Goal: Entertainment & Leisure: Consume media (video, audio)

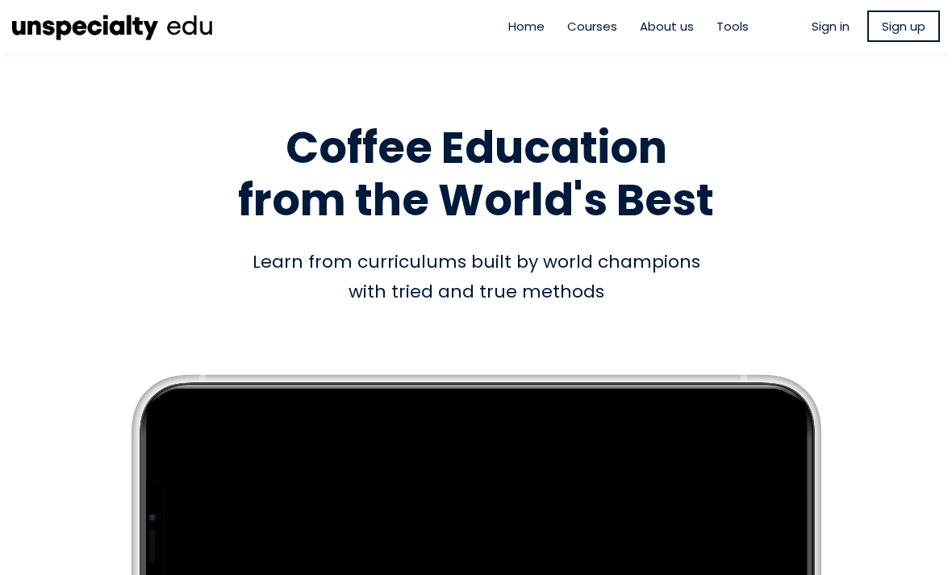
click at [815, 27] on span "Sign in" at bounding box center [830, 26] width 38 height 19
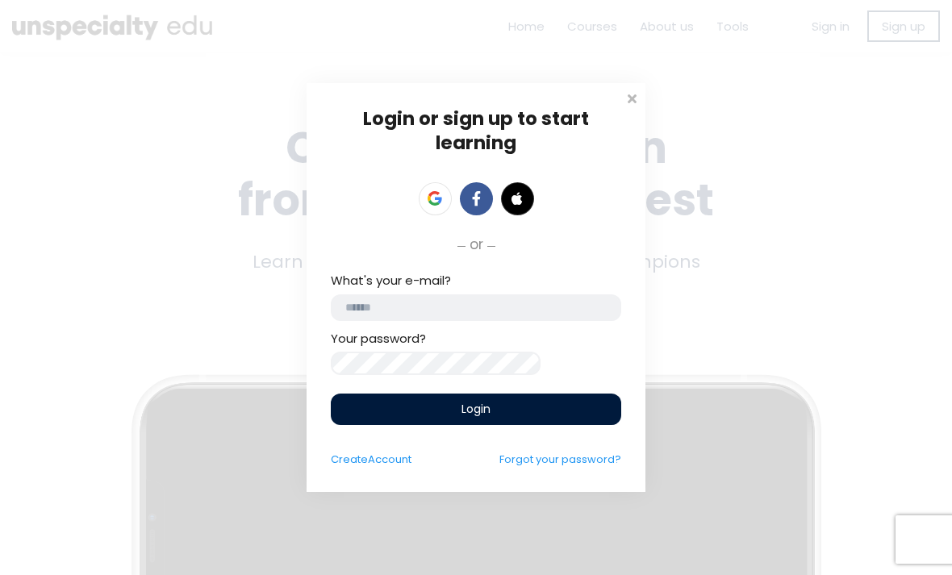
click at [544, 299] on input "email" at bounding box center [476, 307] width 290 height 27
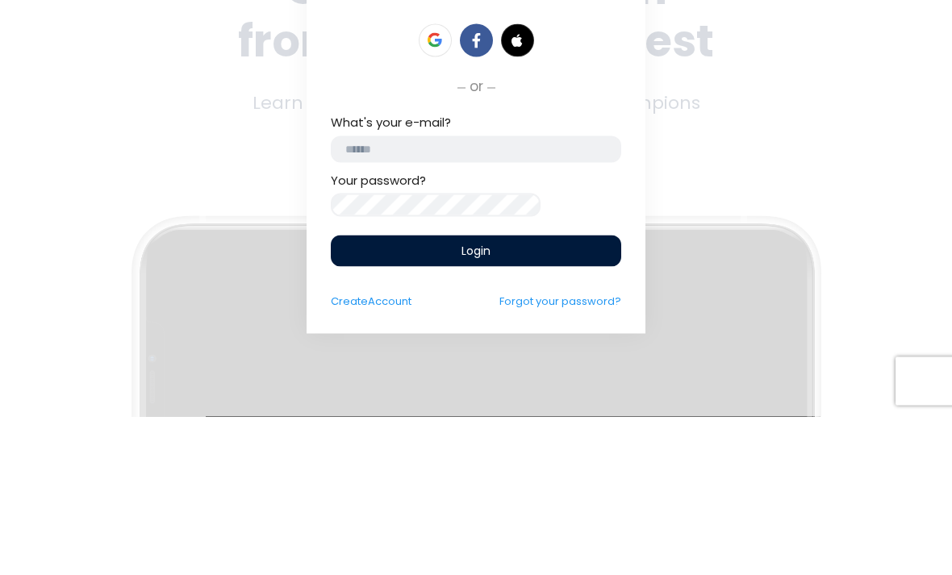
type input "**********"
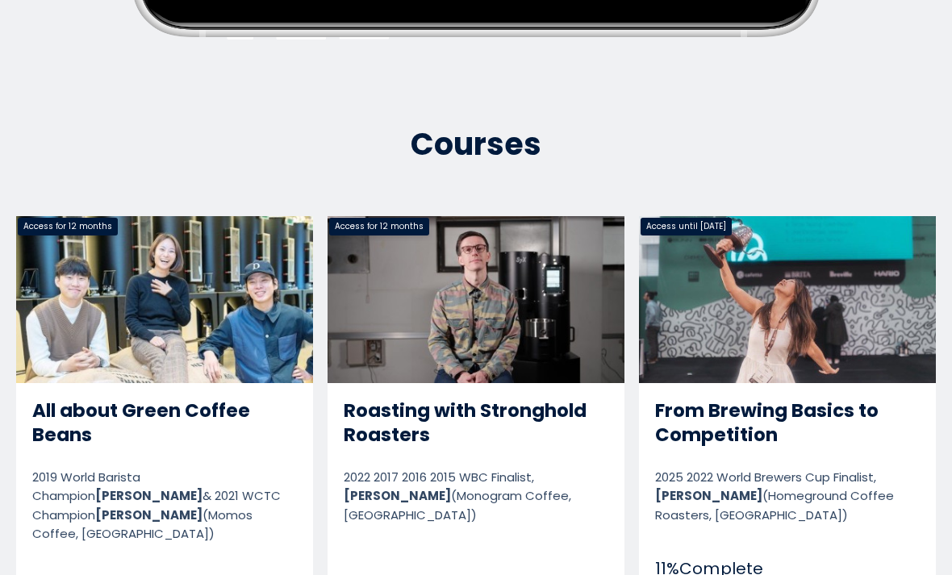
scroll to position [669, 0]
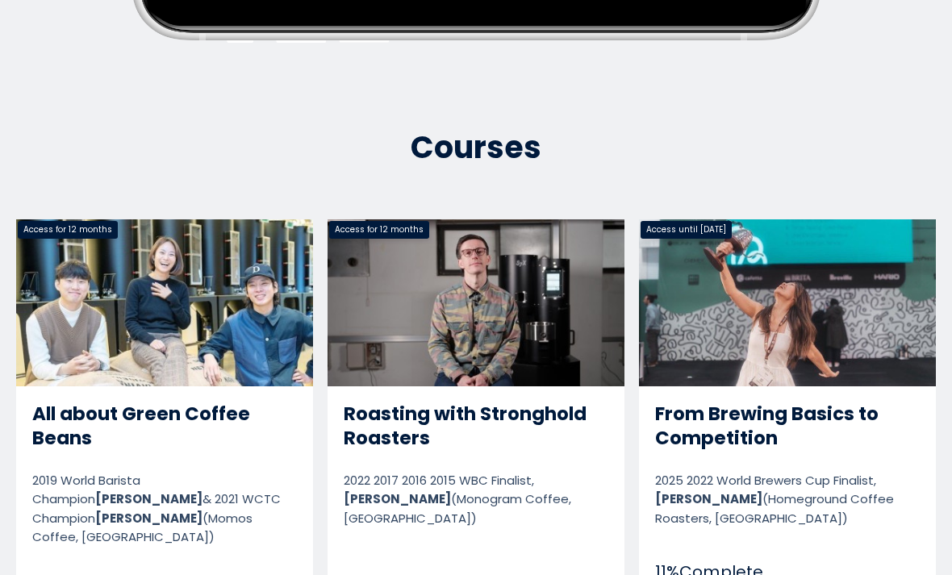
click at [827, 303] on link "From Brewing Basics to Competition" at bounding box center [787, 435] width 297 height 432
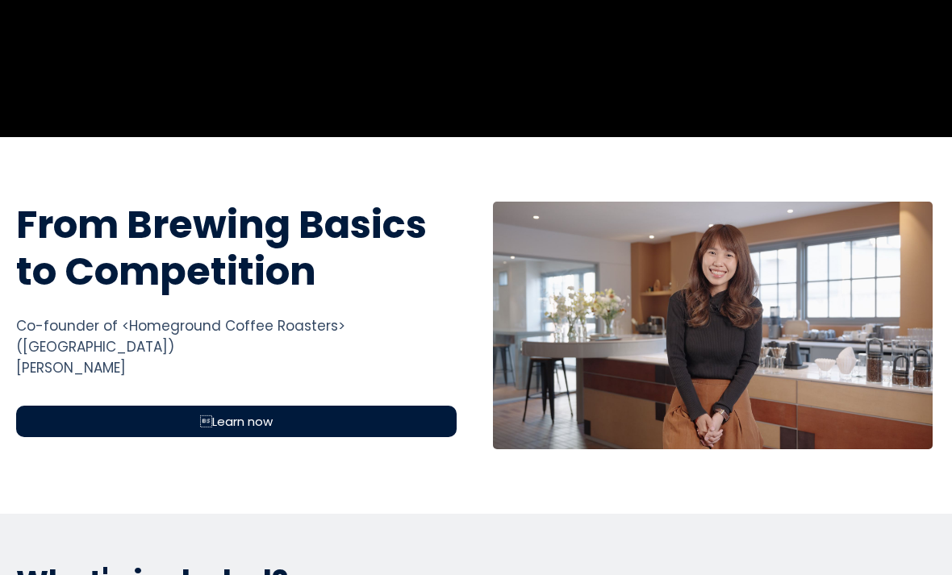
scroll to position [436, 0]
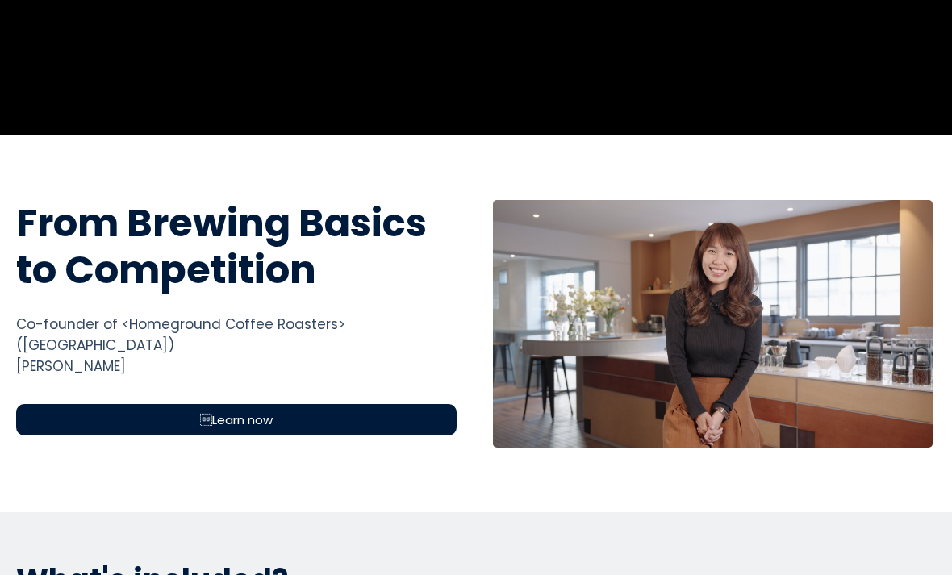
click at [110, 404] on div "Learn now" at bounding box center [236, 419] width 440 height 31
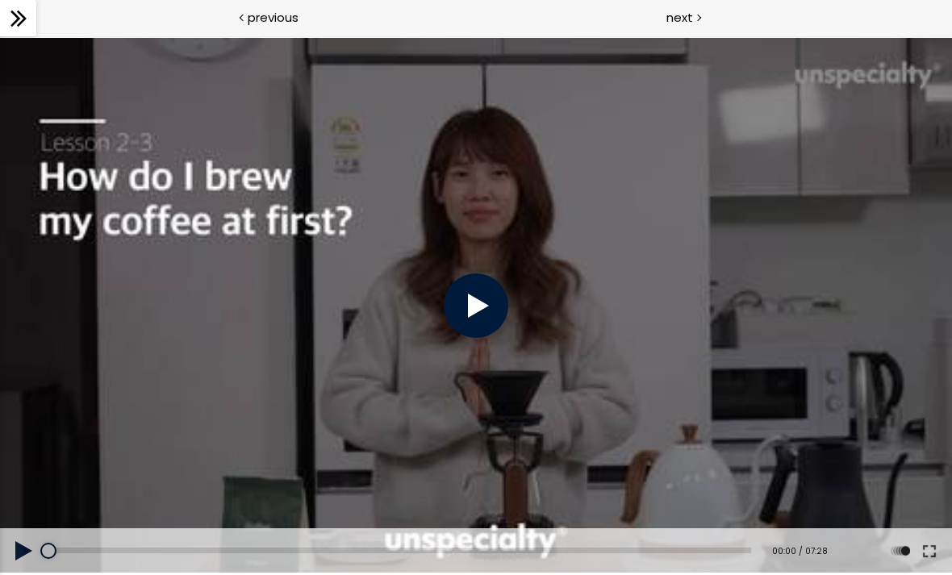
click at [480, 306] on div at bounding box center [476, 305] width 65 height 65
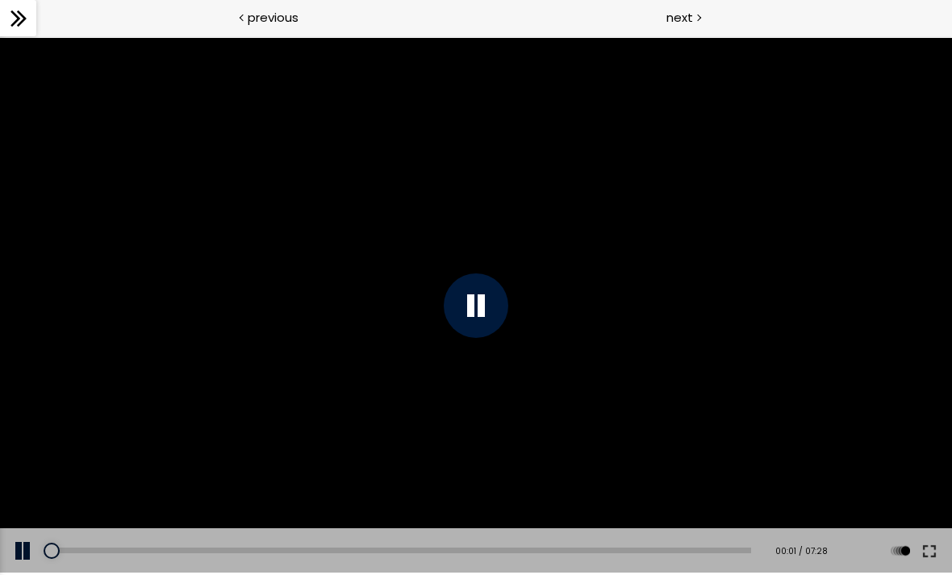
click at [928, 548] on button at bounding box center [929, 550] width 29 height 45
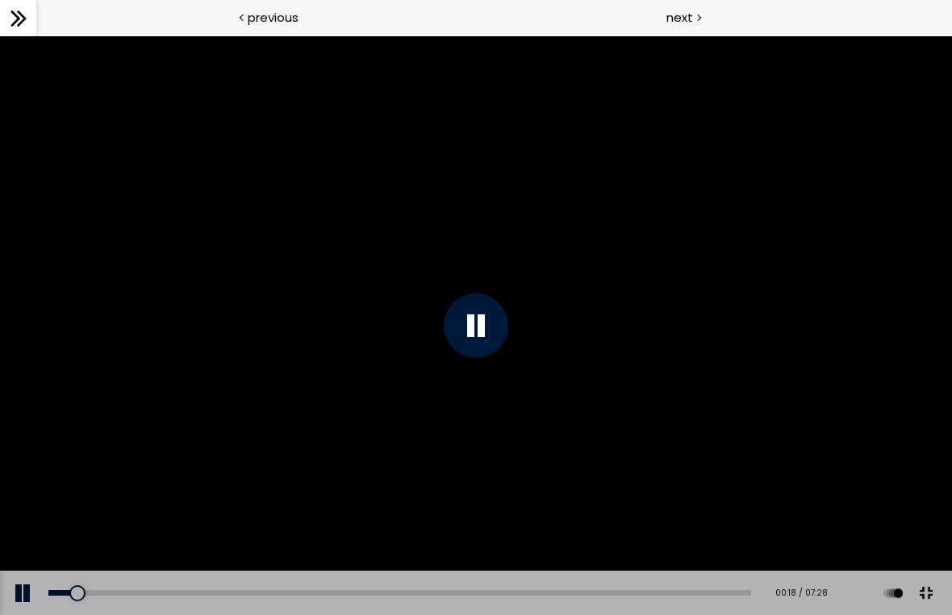
click at [947, 391] on div at bounding box center [476, 325] width 952 height 580
click at [887, 440] on div at bounding box center [476, 325] width 952 height 580
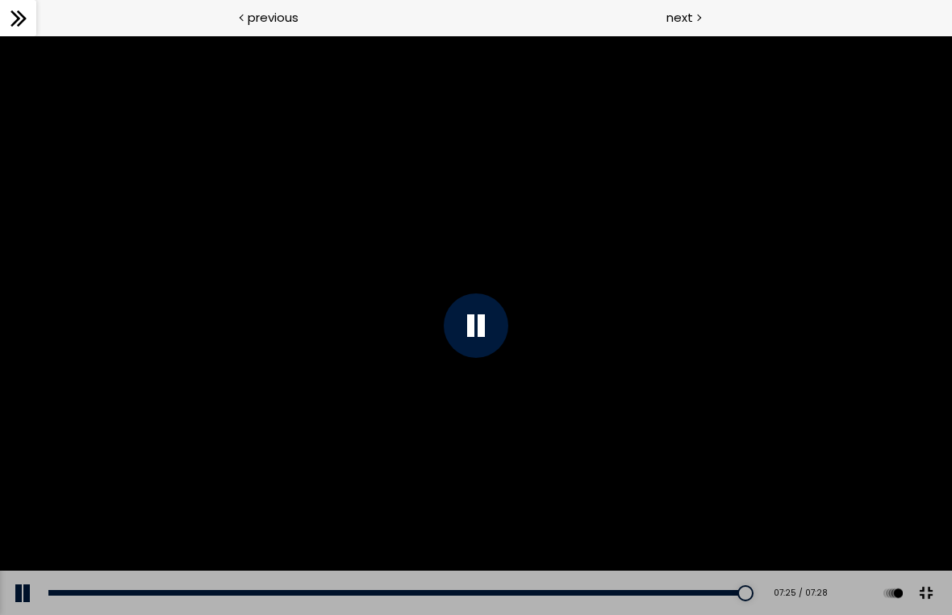
click at [751, 513] on div at bounding box center [476, 325] width 952 height 580
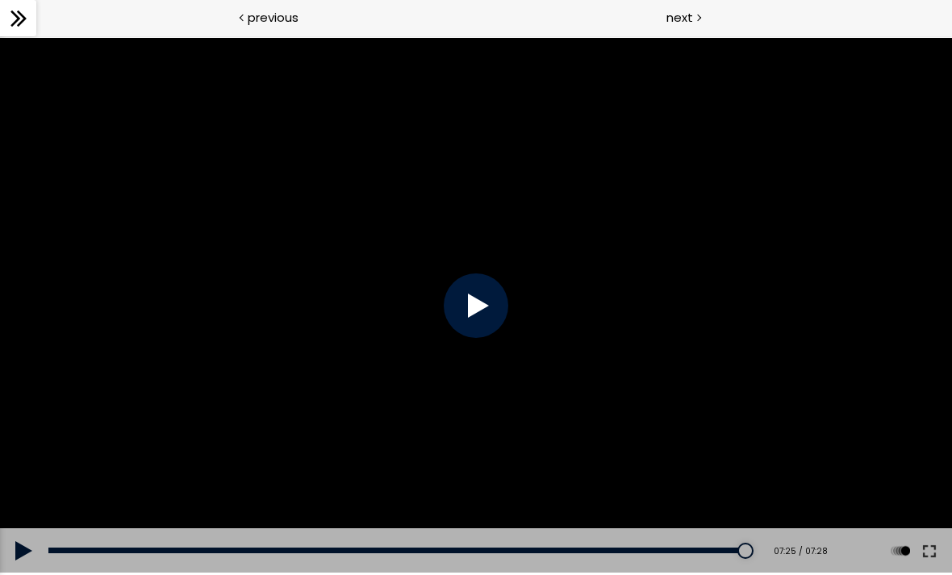
click at [695, 17] on div at bounding box center [697, 16] width 5 height 20
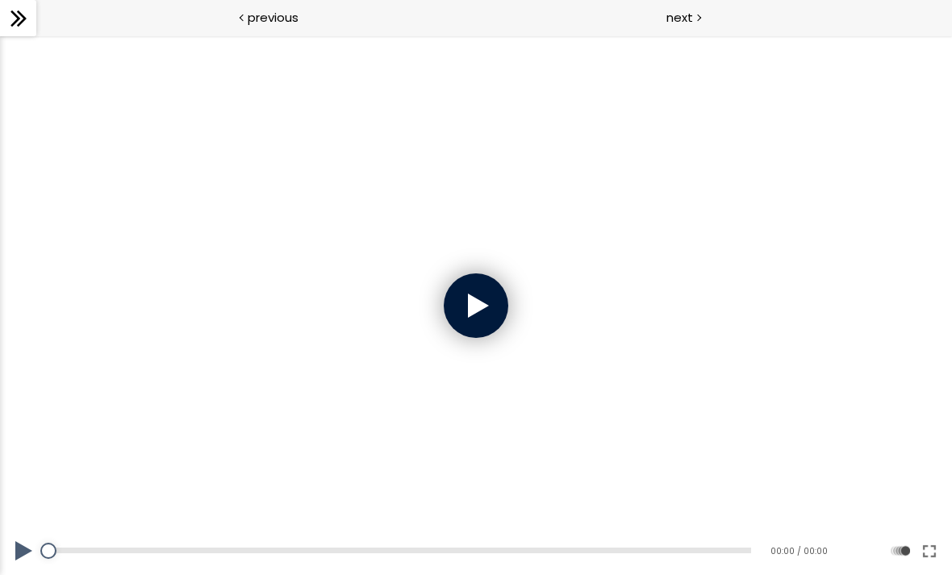
click at [499, 302] on div at bounding box center [476, 305] width 65 height 65
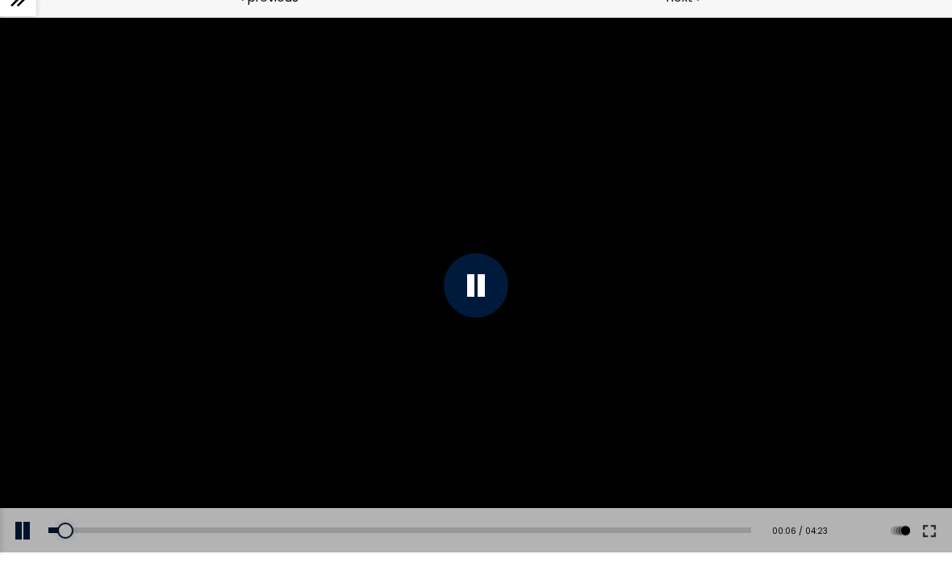
click at [933, 539] on button at bounding box center [929, 530] width 29 height 45
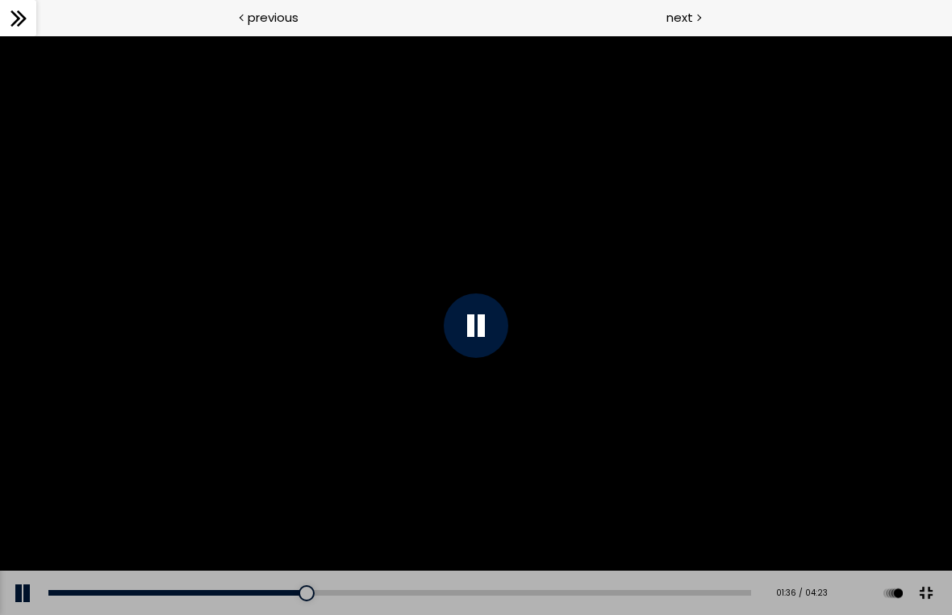
click at [42, 310] on div at bounding box center [476, 325] width 952 height 580
click at [461, 340] on div at bounding box center [476, 326] width 65 height 65
click at [491, 342] on div at bounding box center [476, 326] width 65 height 65
click at [447, 373] on div at bounding box center [476, 325] width 952 height 580
click at [456, 574] on div "02:28" at bounding box center [399, 593] width 702 height 6
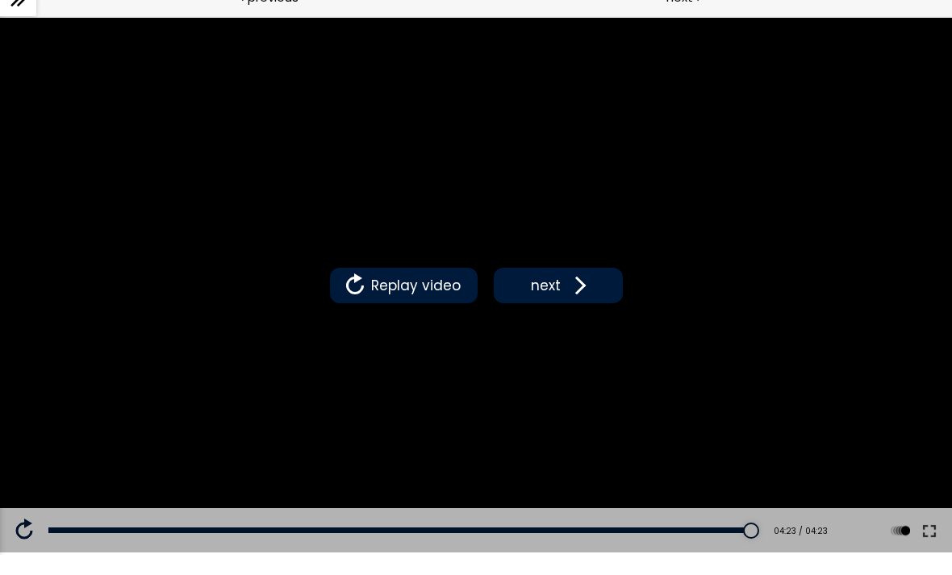
click at [566, 298] on button "next" at bounding box center [558, 285] width 129 height 35
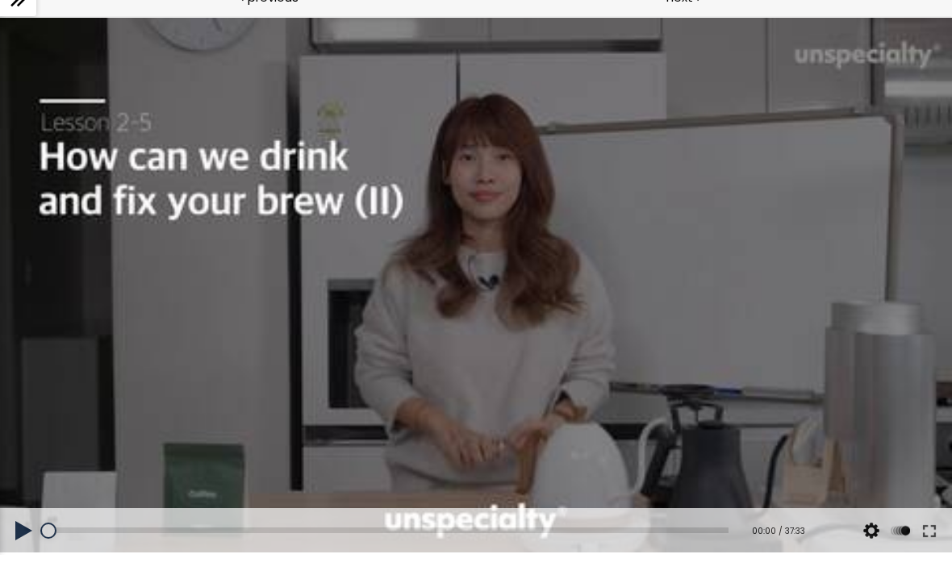
click at [521, 295] on div at bounding box center [476, 285] width 952 height 535
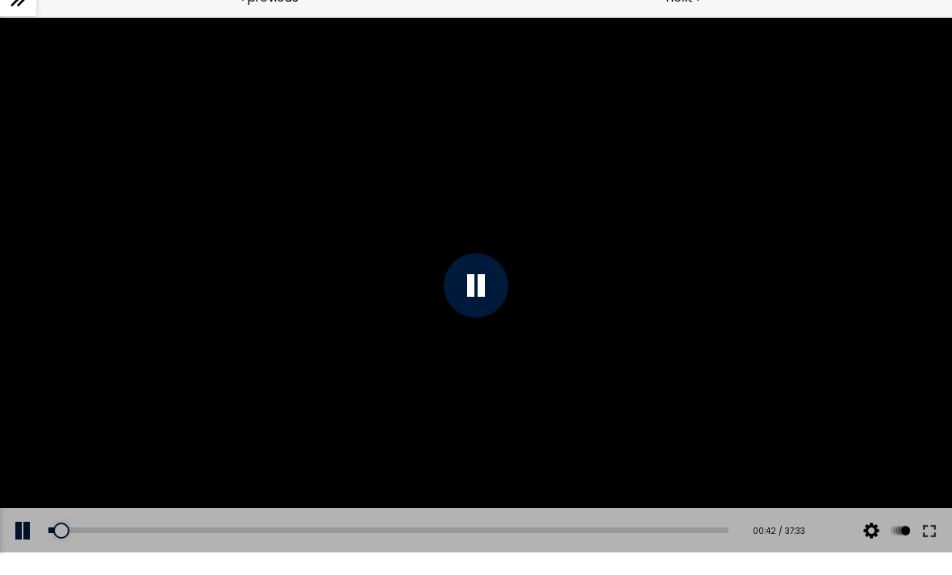
click at [484, 288] on div at bounding box center [476, 285] width 65 height 65
click at [633, 307] on div at bounding box center [476, 285] width 952 height 535
click at [474, 289] on div at bounding box center [476, 285] width 65 height 65
click at [427, 276] on div at bounding box center [476, 285] width 952 height 535
click at [931, 535] on button at bounding box center [929, 530] width 29 height 45
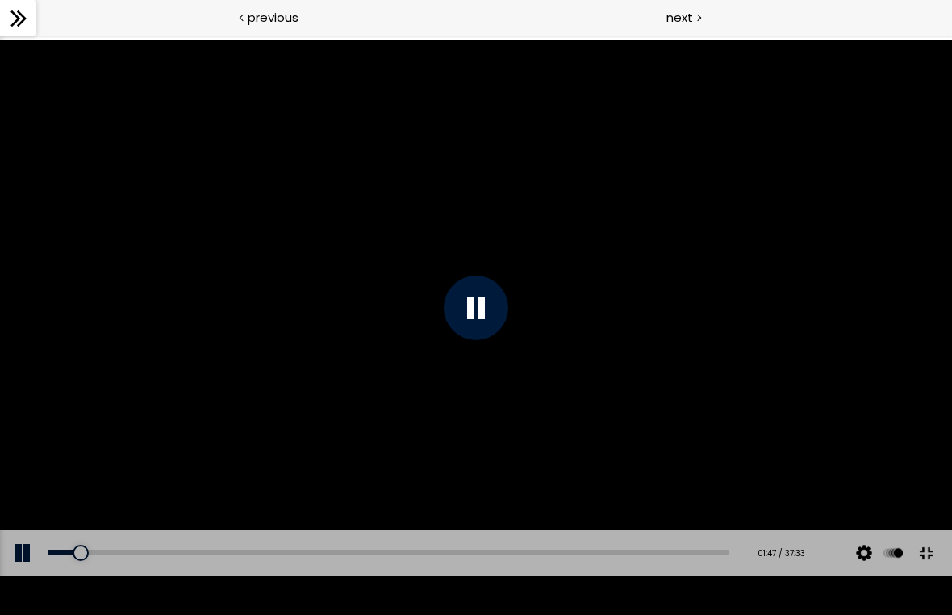
click at [488, 302] on div at bounding box center [476, 308] width 65 height 65
click at [511, 379] on div at bounding box center [476, 307] width 952 height 535
click at [474, 305] on div at bounding box center [476, 308] width 65 height 65
click at [9, 574] on button at bounding box center [24, 553] width 48 height 45
click at [24, 574] on button at bounding box center [24, 553] width 48 height 45
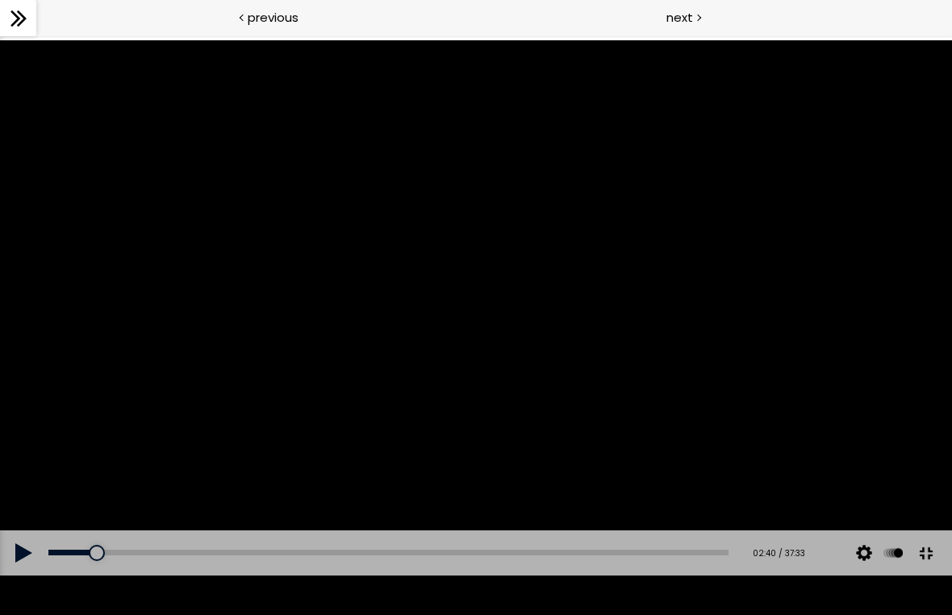
click at [23, 574] on button at bounding box center [24, 553] width 48 height 45
click at [21, 574] on button at bounding box center [24, 553] width 48 height 45
click at [19, 574] on button at bounding box center [24, 553] width 48 height 45
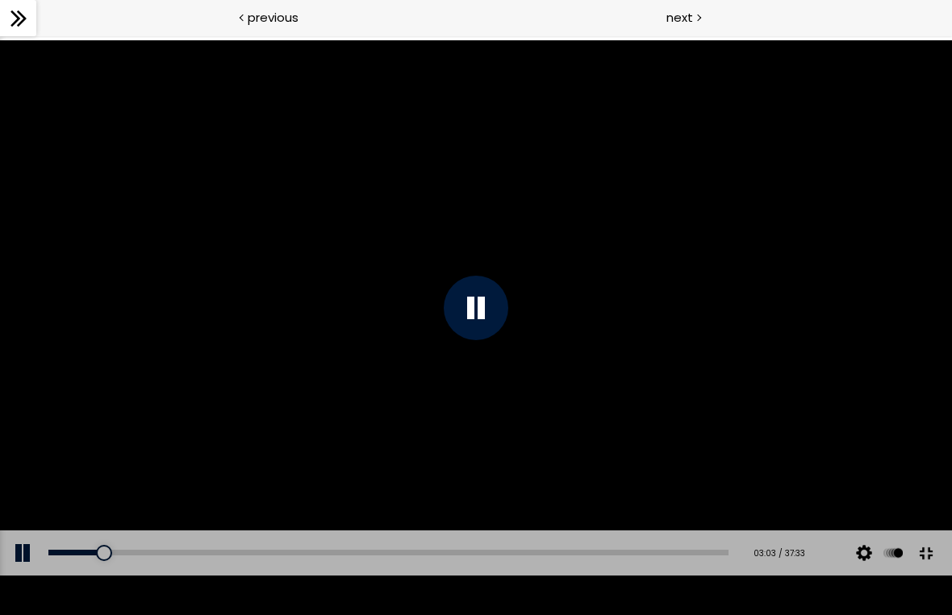
click at [25, 574] on button at bounding box center [24, 553] width 48 height 45
click at [6, 574] on button at bounding box center [24, 553] width 48 height 45
click at [462, 299] on div at bounding box center [476, 308] width 65 height 65
click at [17, 574] on button at bounding box center [24, 553] width 48 height 45
click at [10, 574] on button at bounding box center [24, 553] width 48 height 45
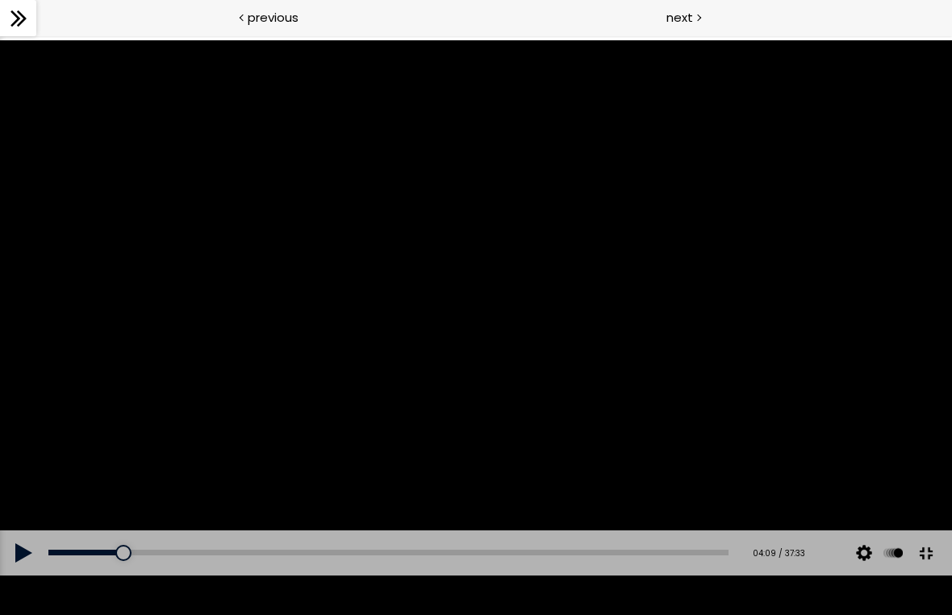
click at [17, 574] on button at bounding box center [24, 553] width 48 height 45
click at [16, 574] on button at bounding box center [24, 553] width 48 height 45
click at [6, 574] on button at bounding box center [24, 553] width 48 height 45
click at [40, 574] on button at bounding box center [24, 553] width 48 height 45
click at [22, 574] on button at bounding box center [24, 553] width 48 height 45
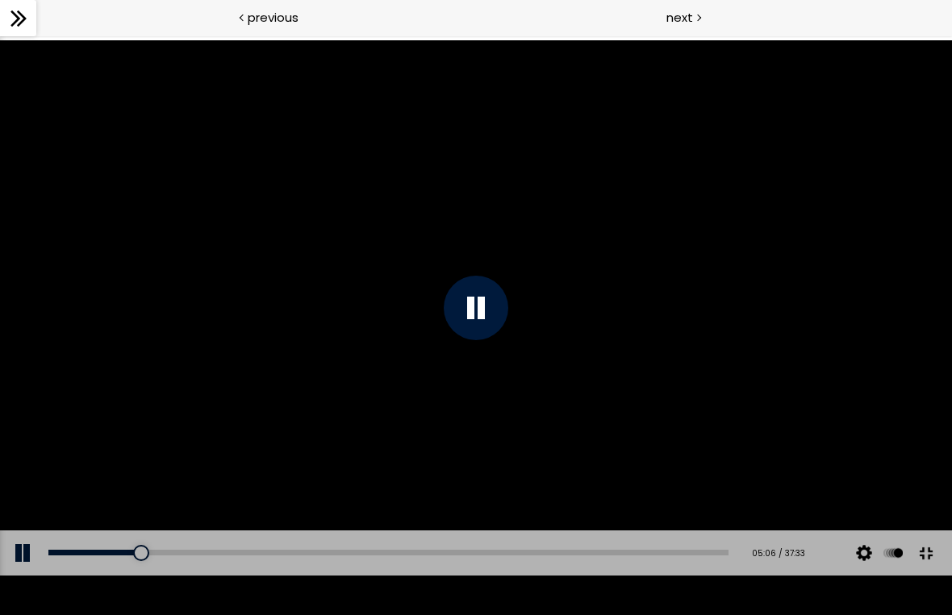
click at [9, 574] on button at bounding box center [24, 553] width 48 height 45
